Goal: Task Accomplishment & Management: Complete application form

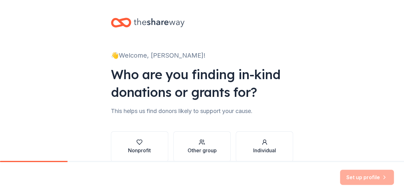
scroll to position [21, 0]
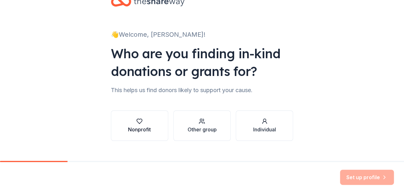
click at [136, 124] on icon "button" at bounding box center [139, 121] width 6 height 6
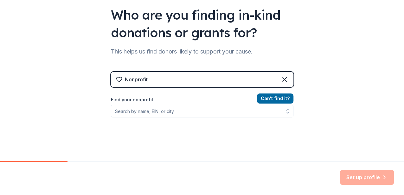
scroll to position [63, 0]
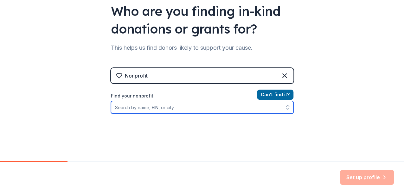
click at [116, 106] on input "Find your nonprofit" at bounding box center [202, 107] width 183 height 13
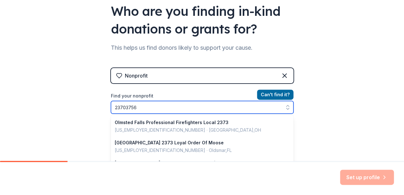
type input "237037565"
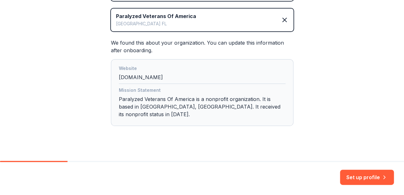
scroll to position [146, 0]
click at [357, 180] on button "Set up profile" at bounding box center [367, 177] width 54 height 15
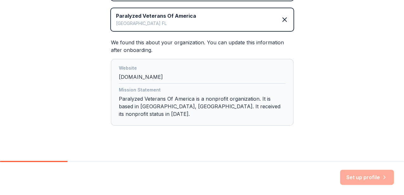
click at [133, 106] on div "Mission Statement Paralyzed Veterans Of America is a nonprofit organization. It…" at bounding box center [202, 103] width 167 height 34
click at [155, 105] on div "Mission Statement Paralyzed Veterans Of America is a nonprofit organization. It…" at bounding box center [202, 103] width 167 height 34
click at [167, 103] on div "Mission Statement Paralyzed Veterans Of America is a nonprofit organization. It…" at bounding box center [202, 103] width 167 height 34
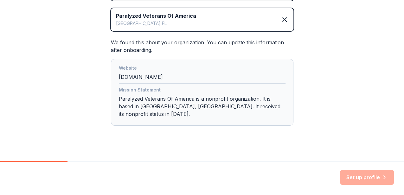
drag, startPoint x: 167, startPoint y: 103, endPoint x: 268, endPoint y: 103, distance: 101.2
click at [268, 103] on div "Mission Statement Paralyzed Veterans Of America is a nonprofit organization. It…" at bounding box center [202, 103] width 167 height 34
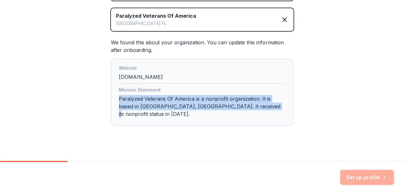
drag, startPoint x: 262, startPoint y: 105, endPoint x: 112, endPoint y: 98, distance: 150.5
click at [112, 98] on div "Website floridagulfcoastpva.org Mission Statement Paralyzed Veterans Of America…" at bounding box center [202, 92] width 183 height 67
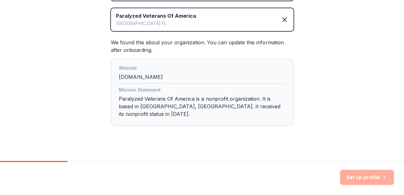
drag, startPoint x: 112, startPoint y: 98, endPoint x: 207, endPoint y: 78, distance: 96.9
click at [207, 78] on div "Website floridagulfcoastpva.org" at bounding box center [202, 73] width 167 height 19
click at [60, 162] on div at bounding box center [34, 161] width 68 height 1
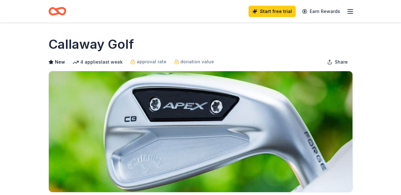
scroll to position [148, 0]
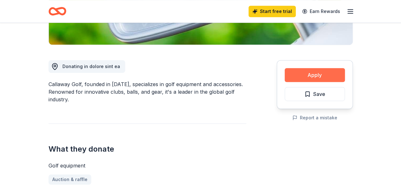
click at [319, 75] on button "Apply" at bounding box center [315, 75] width 60 height 14
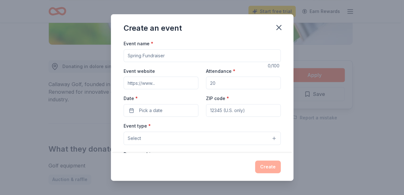
click at [154, 57] on input "Event name *" at bounding box center [202, 55] width 157 height 13
click at [55, 125] on div "Create an event Event name * 0 /100 Event website Attendance * Date * Pick a da…" at bounding box center [202, 97] width 404 height 195
click at [280, 27] on icon "button" at bounding box center [279, 27] width 9 height 9
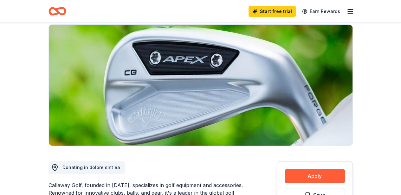
scroll to position [0, 0]
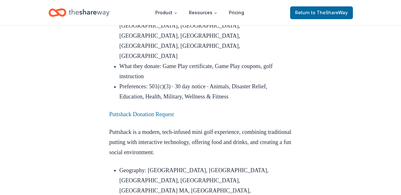
scroll to position [444, 0]
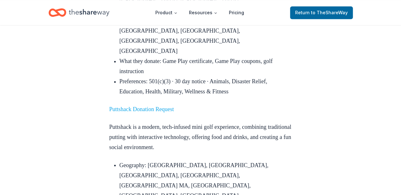
click at [131, 106] on link "Puttshack Donation Request" at bounding box center [141, 109] width 65 height 6
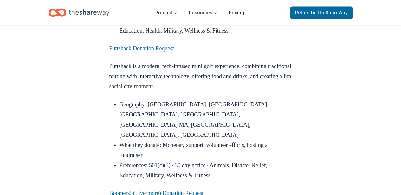
scroll to position [508, 0]
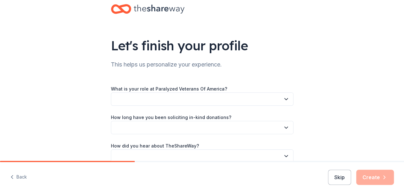
scroll to position [21, 0]
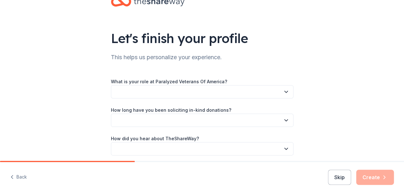
click at [283, 93] on icon "button" at bounding box center [286, 92] width 6 height 6
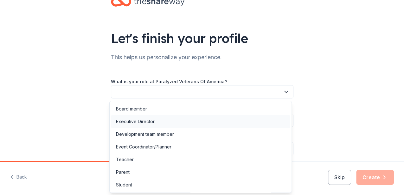
click at [136, 122] on div "Executive Director" at bounding box center [135, 122] width 39 height 8
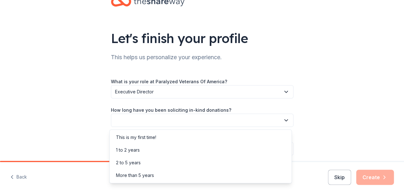
click at [131, 121] on button "button" at bounding box center [202, 120] width 183 height 13
click at [131, 174] on div "More than 5 years" at bounding box center [135, 176] width 38 height 8
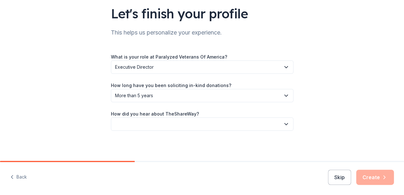
scroll to position [46, 0]
click at [141, 122] on button "button" at bounding box center [202, 123] width 183 height 13
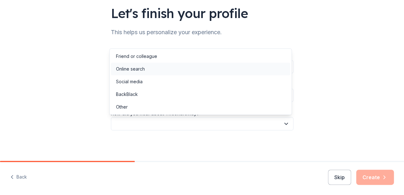
click at [128, 69] on div "Online search" at bounding box center [130, 69] width 29 height 8
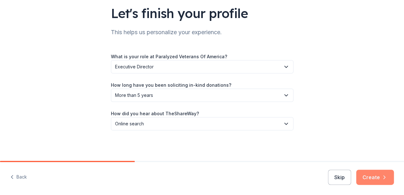
click at [378, 178] on button "Create" at bounding box center [376, 177] width 38 height 15
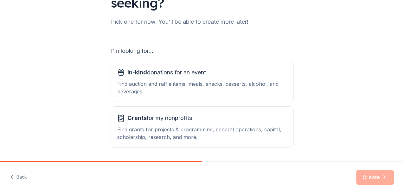
scroll to position [84, 0]
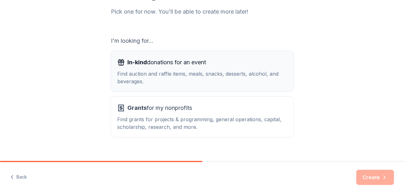
click at [161, 74] on div "Find auction and raffle items, meals, snacks, desserts, alcohol, and beverages." at bounding box center [202, 77] width 170 height 15
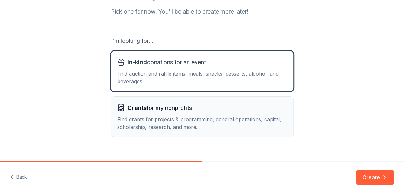
click at [155, 106] on span "Grants for my nonprofits" at bounding box center [160, 108] width 65 height 10
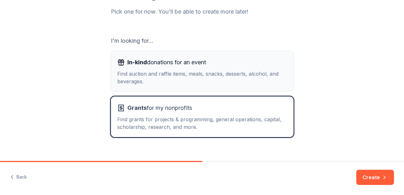
click at [152, 75] on div "Find auction and raffle items, meals, snacks, desserts, alcohol, and beverages." at bounding box center [202, 77] width 170 height 15
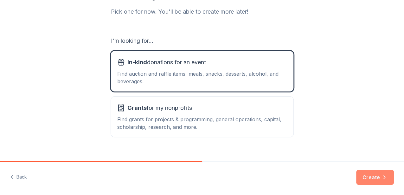
click at [376, 177] on button "Create" at bounding box center [376, 177] width 38 height 15
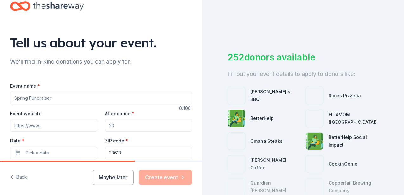
scroll to position [21, 0]
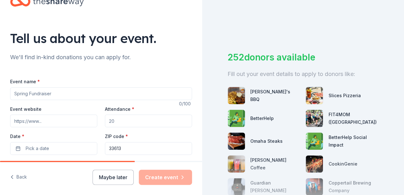
click at [114, 121] on input "Attendance *" at bounding box center [148, 121] width 87 height 13
type input "100"
click at [58, 93] on input "Event name *" at bounding box center [101, 94] width 182 height 13
type input "Golf For A Cause"
click at [56, 121] on input "Event website" at bounding box center [53, 121] width 87 height 13
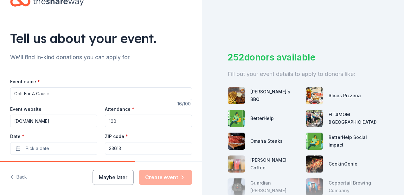
type input "[DOMAIN_NAME]"
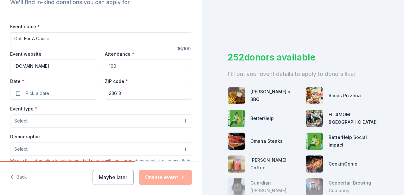
scroll to position [84, 0]
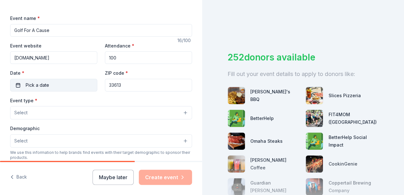
click at [20, 87] on button "Pick a date" at bounding box center [53, 85] width 87 height 13
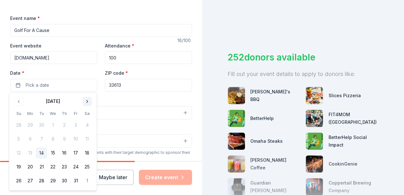
click at [89, 101] on button "Go to next month" at bounding box center [87, 101] width 9 height 9
click at [17, 141] on button "7" at bounding box center [18, 139] width 11 height 11
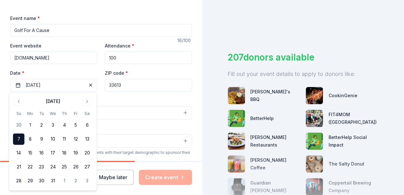
click at [113, 115] on button "Select" at bounding box center [101, 112] width 182 height 13
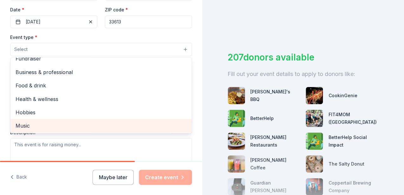
scroll to position [0, 0]
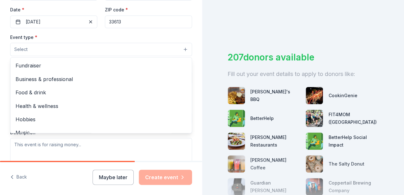
click at [22, 49] on span "Select" at bounding box center [20, 50] width 13 height 8
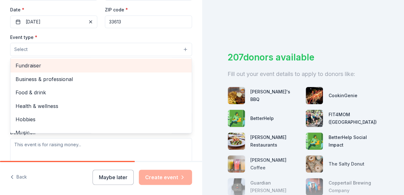
click at [36, 62] on span "Fundraiser" at bounding box center [101, 66] width 171 height 8
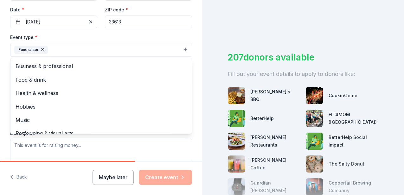
click at [164, 32] on div "Event name * Golf For A Cause 16 /100 Event website floridagulfcoastpva.org Att…" at bounding box center [101, 98] width 182 height 294
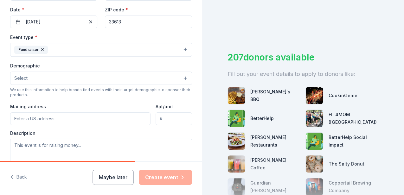
click at [59, 78] on button "Select" at bounding box center [101, 78] width 182 height 13
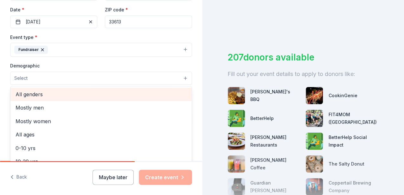
click at [30, 95] on span "All genders" at bounding box center [101, 94] width 171 height 8
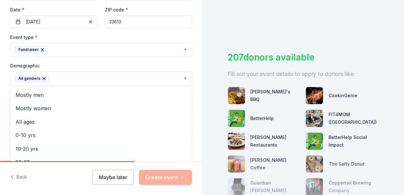
click at [4, 145] on div "Tell us about your event. We'll find in-kind donations you can apply for. Event…" at bounding box center [101, 64] width 202 height 424
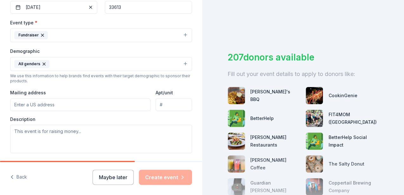
scroll to position [169, 0]
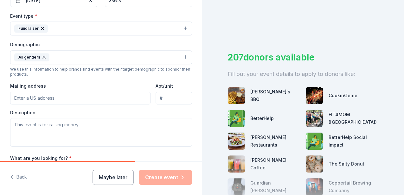
click at [16, 97] on input "Mailing address" at bounding box center [80, 98] width 141 height 13
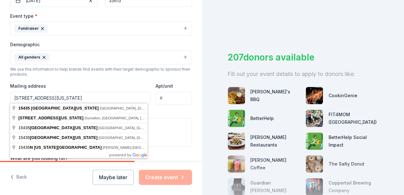
type input "15435 N Florida Ave"
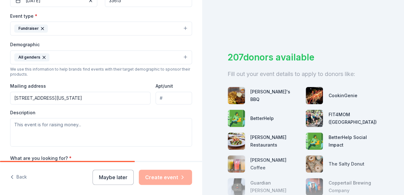
click at [49, 103] on div "Event type * Fundraiser Demographic All genders We use this information to help…" at bounding box center [101, 79] width 182 height 135
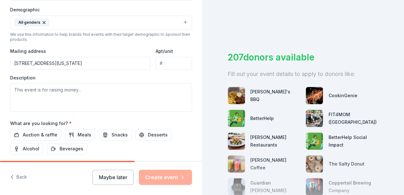
scroll to position [211, 0]
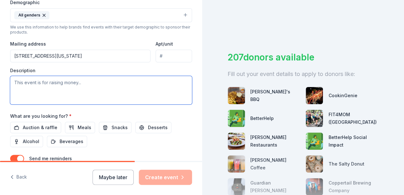
click at [91, 83] on textarea at bounding box center [101, 90] width 182 height 29
click at [84, 80] on textarea at bounding box center [101, 90] width 182 height 29
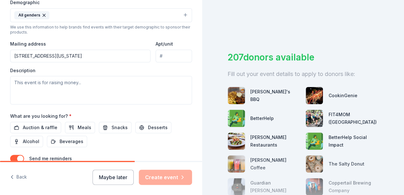
click at [53, 108] on div "Event name * Golf For A Cause 16 /100 Event website floridagulfcoastpva.org Att…" at bounding box center [101, 34] width 182 height 294
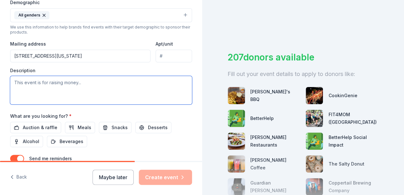
click at [91, 81] on textarea at bounding box center [101, 90] width 182 height 29
click at [102, 81] on textarea "This event is to raise much needed funds" at bounding box center [101, 90] width 182 height 29
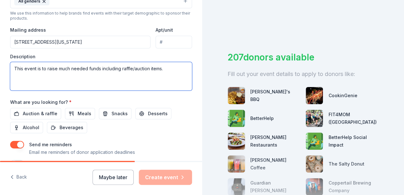
scroll to position [233, 0]
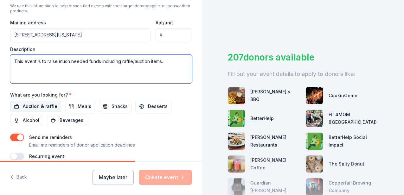
type textarea "This event is to raise much needed funds including raffle/auction items."
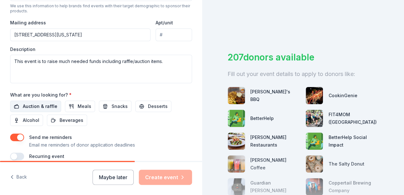
click at [27, 103] on span "Auction & raffle" at bounding box center [40, 107] width 35 height 8
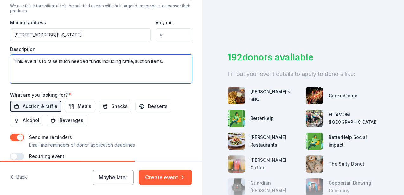
click at [121, 61] on textarea "This event is to raise much needed funds including raffle/auction items." at bounding box center [101, 69] width 182 height 29
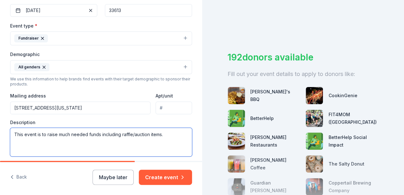
scroll to position [176, 0]
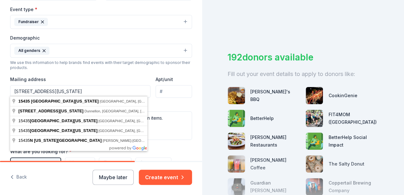
click at [77, 88] on input "15435 N Florida Ave" at bounding box center [80, 91] width 141 height 13
type input "15435 North Florida Avenue, Tampa, FL, 33613"
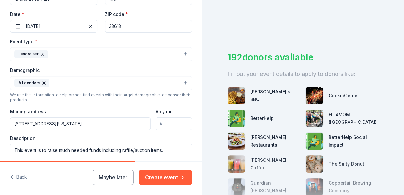
scroll to position [70, 0]
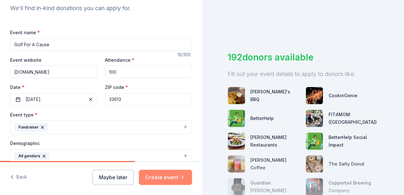
click at [163, 176] on button "Create event" at bounding box center [165, 177] width 53 height 15
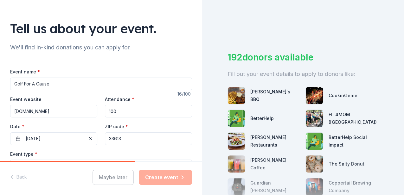
scroll to position [0, 0]
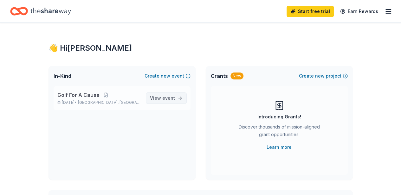
click at [156, 96] on span "View event" at bounding box center [162, 99] width 25 height 8
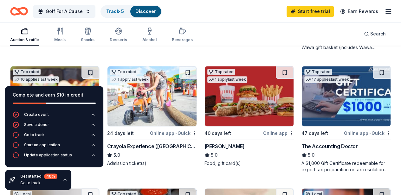
scroll to position [296, 0]
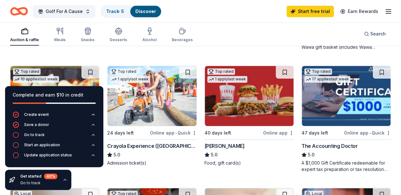
click at [63, 178] on icon "button" at bounding box center [64, 180] width 5 height 5
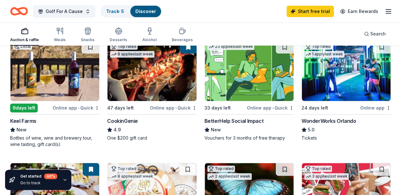
scroll to position [0, 0]
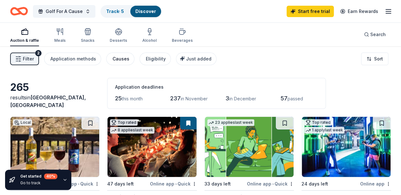
click at [117, 59] on div "Causes" at bounding box center [121, 59] width 17 height 8
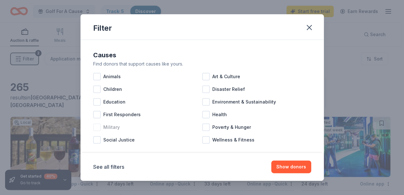
click at [99, 128] on div at bounding box center [97, 128] width 8 height 8
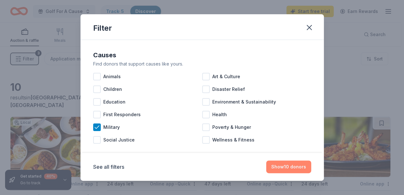
click at [295, 169] on button "Show 10 donors" at bounding box center [288, 167] width 45 height 13
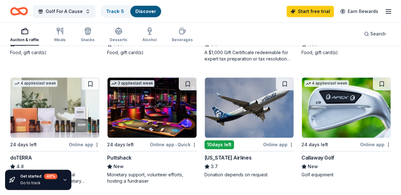
scroll to position [169, 0]
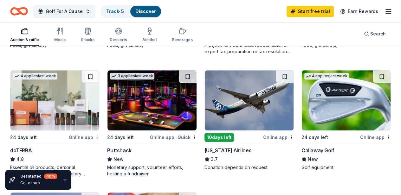
click at [322, 108] on img at bounding box center [346, 100] width 89 height 60
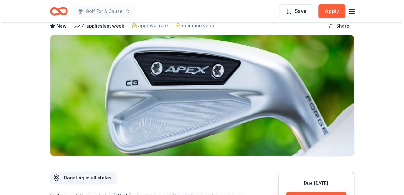
scroll to position [148, 0]
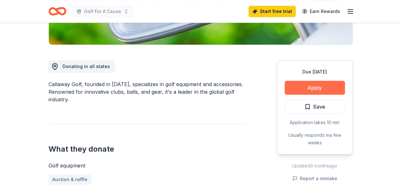
click at [310, 88] on button "Apply" at bounding box center [315, 88] width 60 height 14
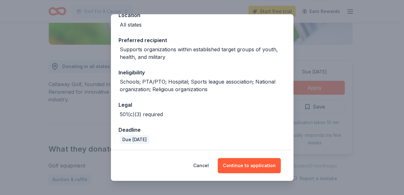
scroll to position [81, 0]
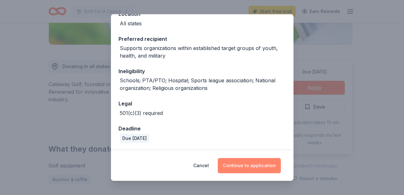
click at [242, 165] on button "Continue to application" at bounding box center [249, 165] width 63 height 15
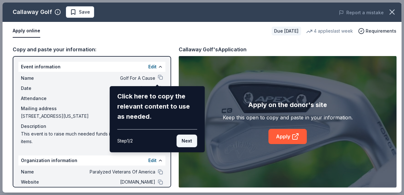
click at [189, 141] on button "Next" at bounding box center [187, 141] width 21 height 13
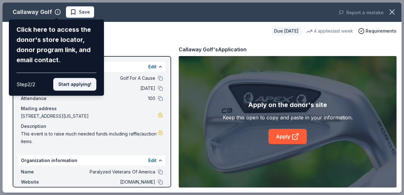
click at [82, 88] on button "Start applying!" at bounding box center [74, 84] width 43 height 13
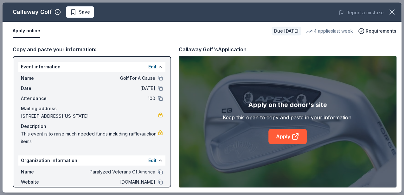
scroll to position [0, 0]
click at [280, 138] on link "Apply" at bounding box center [288, 136] width 38 height 15
